Goal: Task Accomplishment & Management: Manage account settings

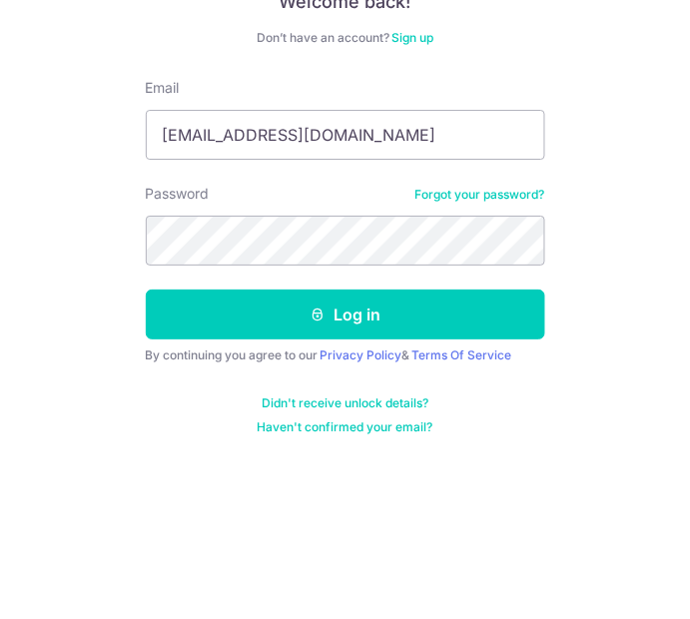
type input "[EMAIL_ADDRESS][DOMAIN_NAME]"
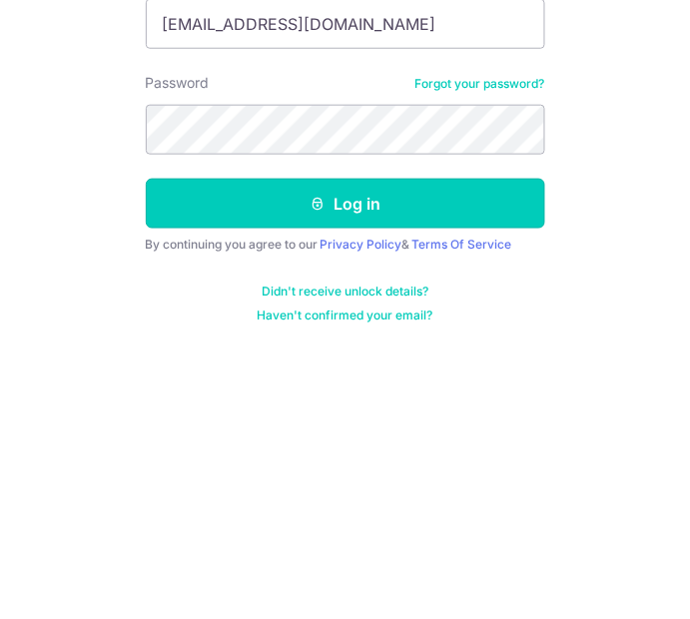
click at [444, 435] on button "Log in" at bounding box center [345, 436] width 399 height 50
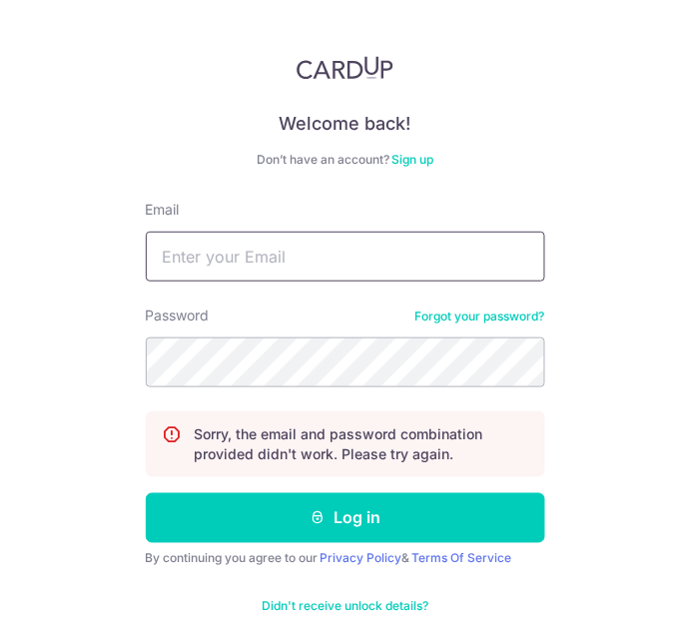
click at [449, 254] on input "Email" at bounding box center [345, 257] width 399 height 50
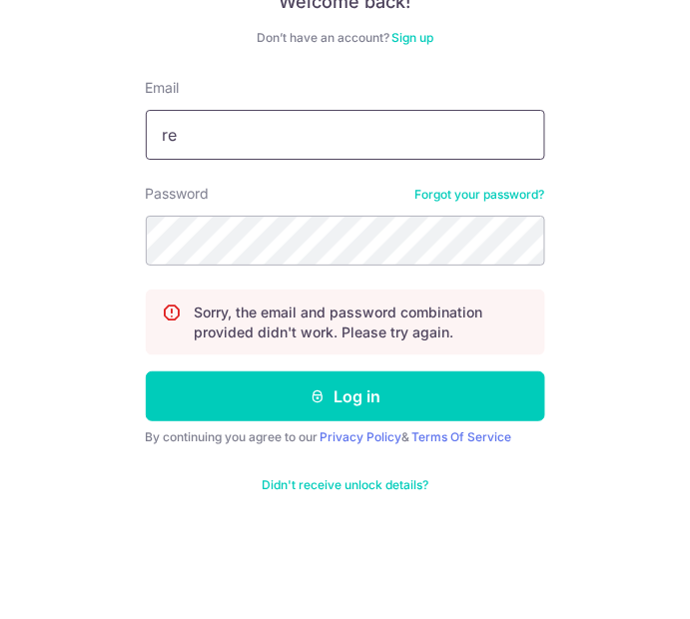
type input "[EMAIL_ADDRESS][DOMAIN_NAME]"
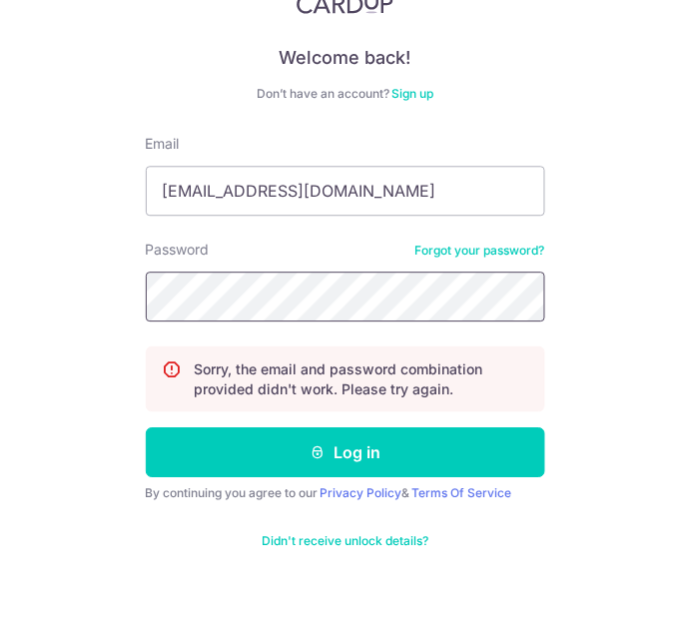
click at [146, 493] on button "Log in" at bounding box center [345, 518] width 399 height 50
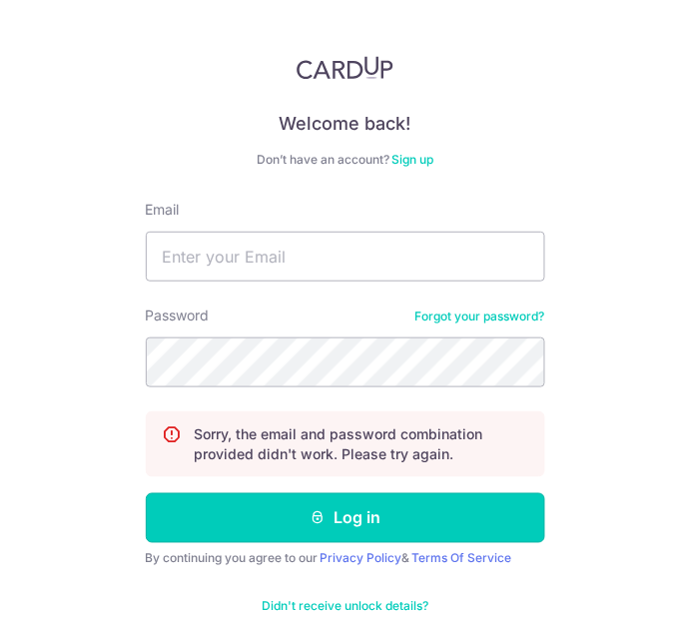
click at [483, 517] on button "Log in" at bounding box center [345, 518] width 399 height 50
click at [475, 251] on input "Email" at bounding box center [345, 257] width 399 height 50
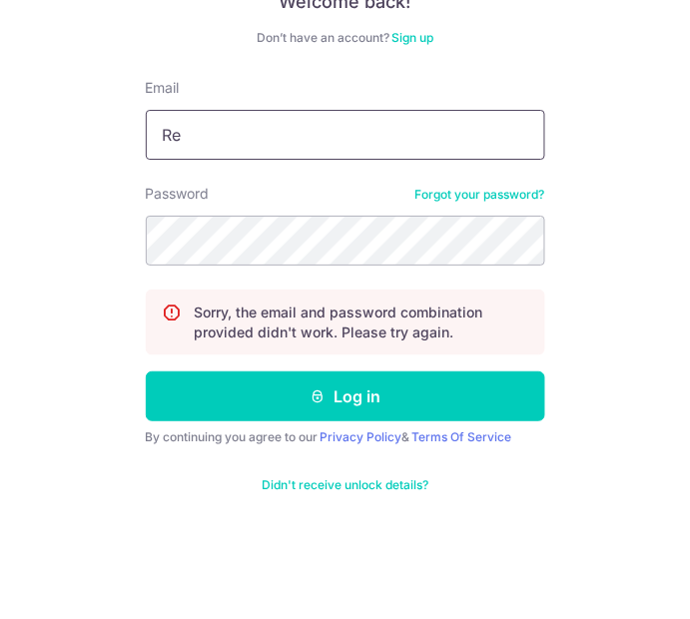
type input "[EMAIL_ADDRESS][DOMAIN_NAME]"
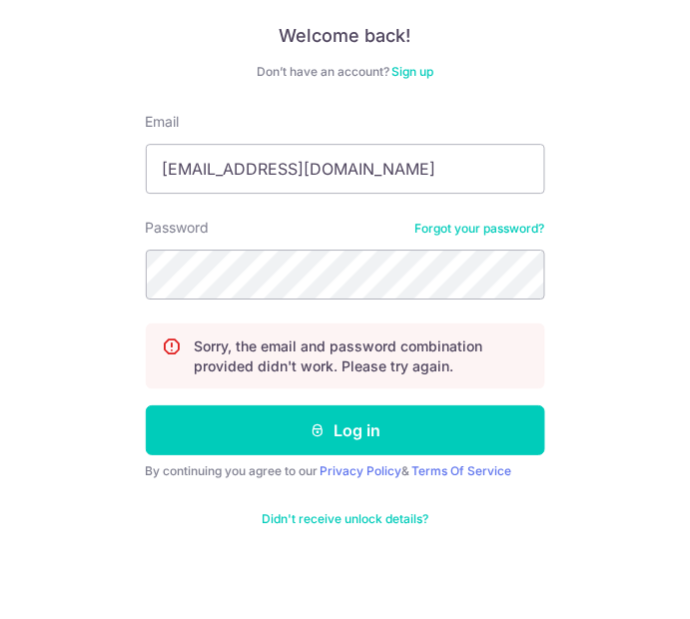
click at [641, 359] on div "Welcome back! Don’t have an account? Sign up Email [EMAIL_ADDRESS][DOMAIN_NAME]…" at bounding box center [345, 309] width 690 height 619
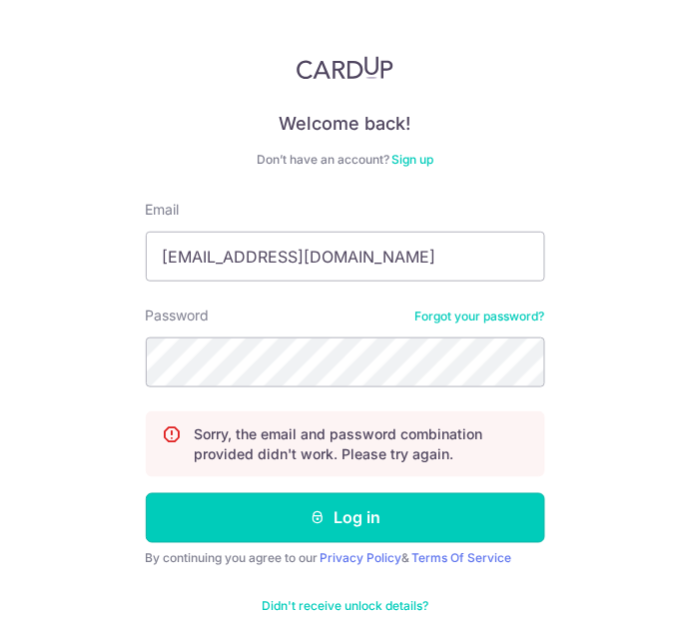
click at [456, 524] on button "Log in" at bounding box center [345, 518] width 399 height 50
click at [494, 318] on link "Forgot your password?" at bounding box center [480, 316] width 130 height 16
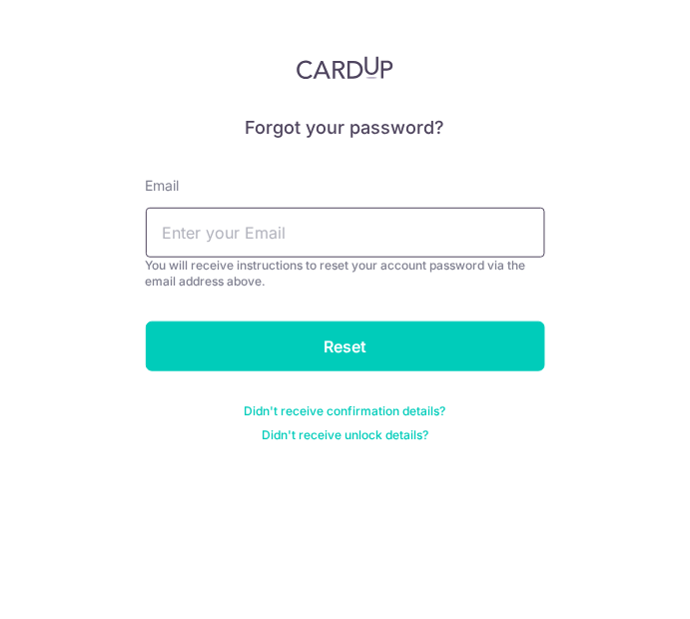
click at [423, 255] on input "text" at bounding box center [345, 233] width 399 height 50
type input "[EMAIL_ADDRESS][DOMAIN_NAME]"
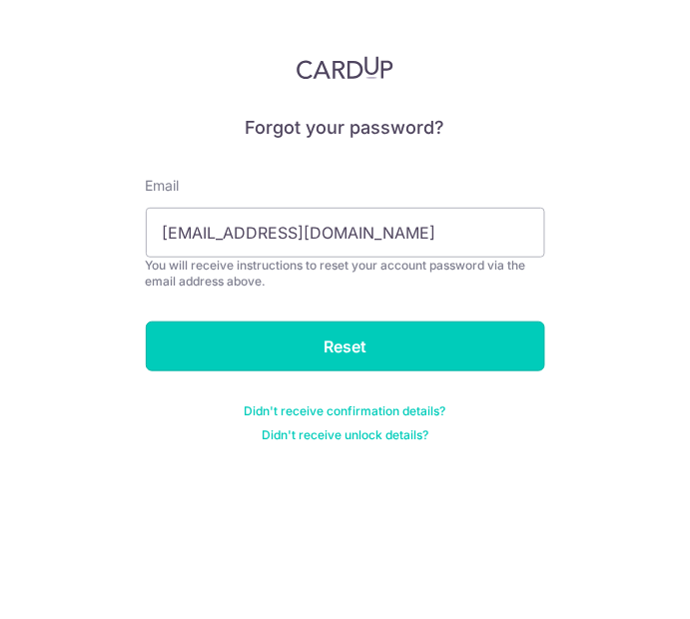
click at [211, 363] on input "Reset" at bounding box center [345, 346] width 399 height 50
